Goal: Task Accomplishment & Management: Use online tool/utility

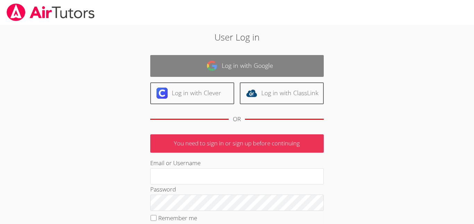
click at [181, 61] on link "Log in with Google" at bounding box center [236, 66] width 173 height 22
click at [171, 64] on link "Log in with Google" at bounding box center [236, 66] width 173 height 22
click at [181, 64] on link "Log in with Google" at bounding box center [236, 66] width 173 height 22
click at [225, 68] on link "Log in with Google" at bounding box center [236, 66] width 173 height 22
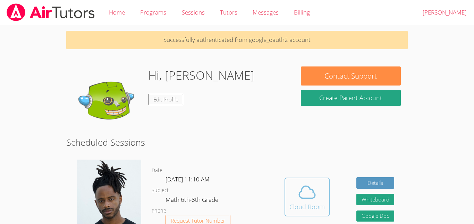
click at [306, 196] on icon at bounding box center [306, 192] width 19 height 19
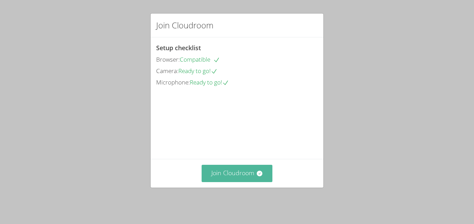
click at [227, 177] on button "Join Cloudroom" at bounding box center [237, 173] width 71 height 17
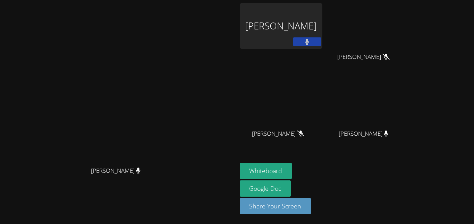
click at [309, 39] on div "[PERSON_NAME]" at bounding box center [281, 26] width 83 height 46
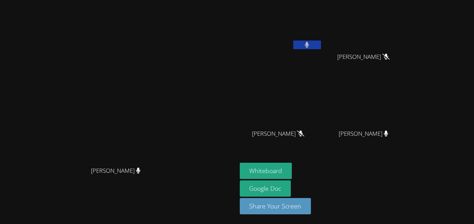
click at [321, 44] on button at bounding box center [307, 45] width 28 height 9
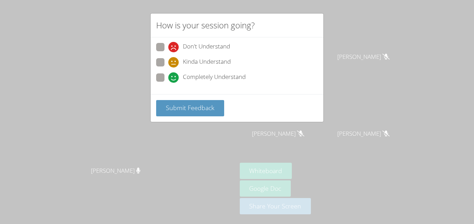
click at [168, 83] on span at bounding box center [168, 83] width 0 height 0
click at [168, 75] on input "Completely Understand" at bounding box center [171, 77] width 6 height 6
radio input "true"
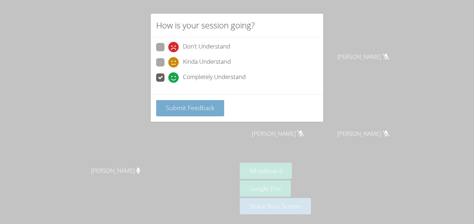
click at [170, 110] on span "Submit Feedback" at bounding box center [190, 108] width 49 height 8
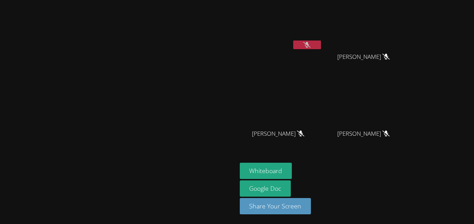
click at [390, 132] on icon at bounding box center [385, 134] width 7 height 6
